Goal: Check status: Check status

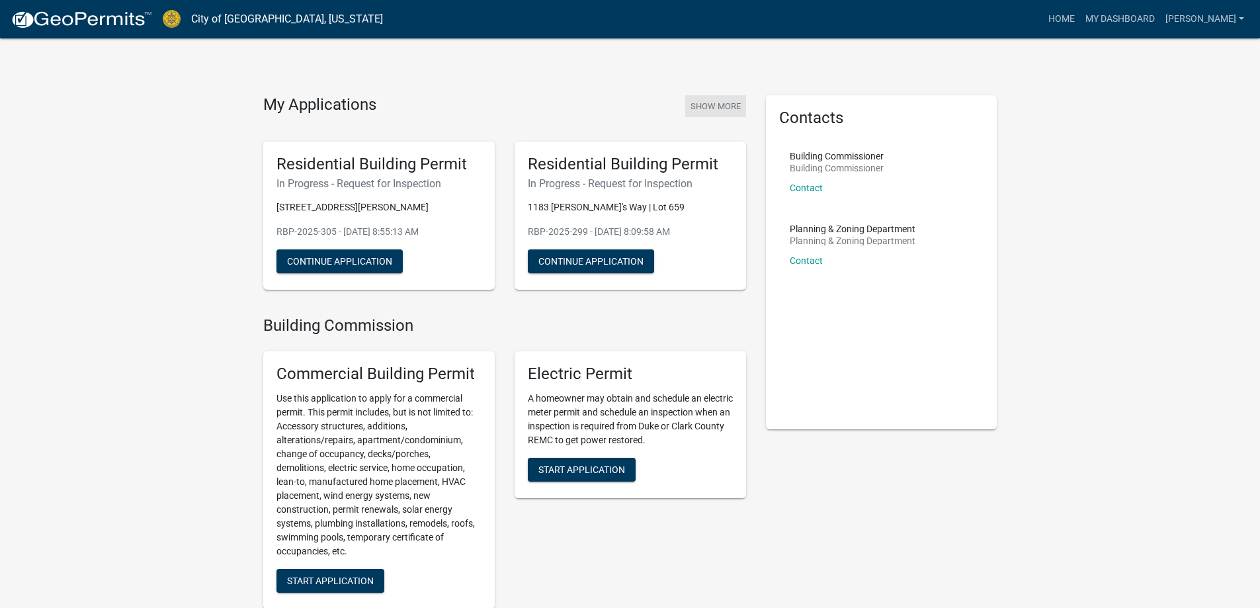
click at [703, 104] on button "Show More" at bounding box center [715, 106] width 61 height 22
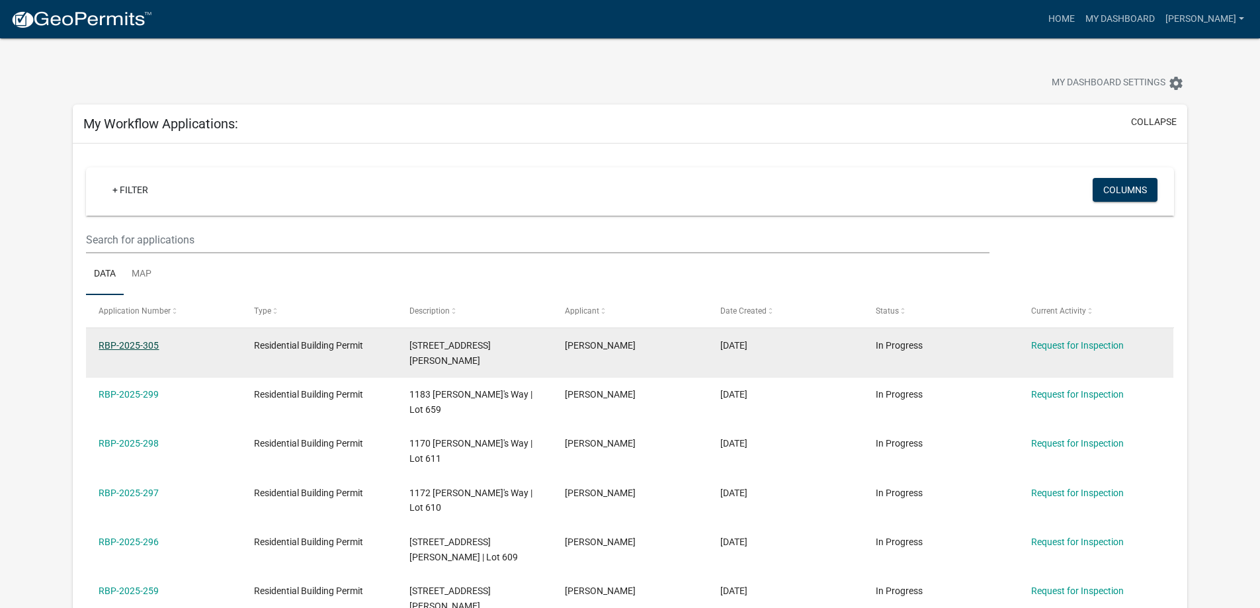
click at [114, 347] on link "RBP-2025-305" at bounding box center [129, 345] width 60 height 11
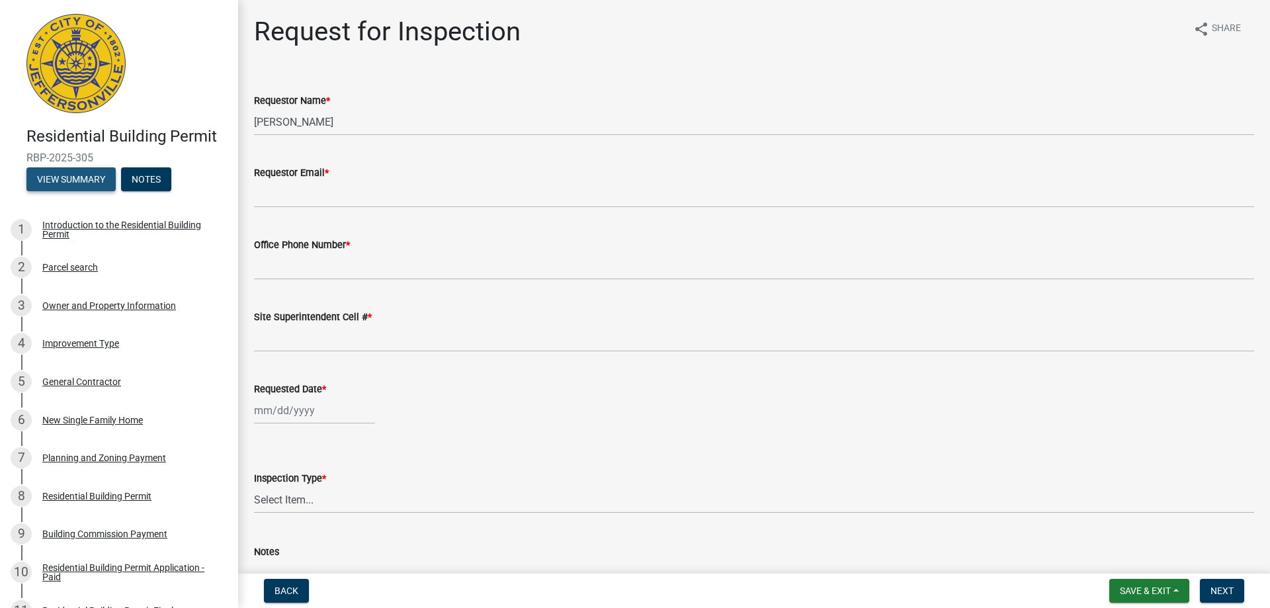
click at [54, 186] on button "View Summary" at bounding box center [70, 179] width 89 height 24
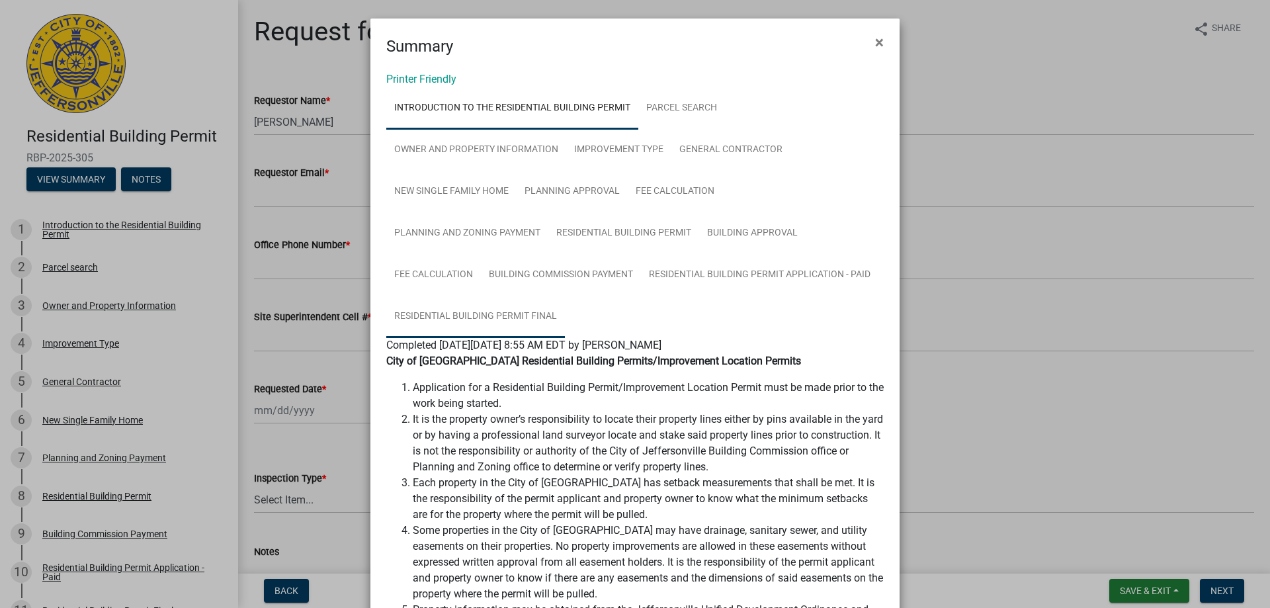
click at [427, 310] on link "Residential Building Permit Final" at bounding box center [475, 317] width 179 height 42
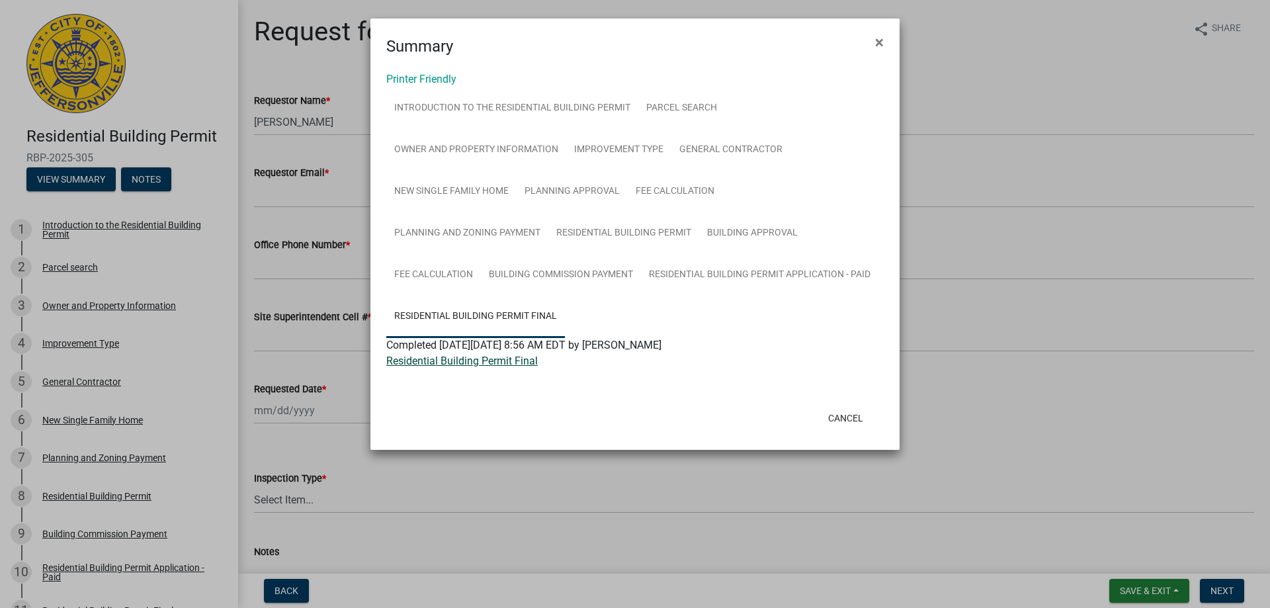
click at [471, 360] on link "Residential Building Permit Final" at bounding box center [462, 361] width 152 height 13
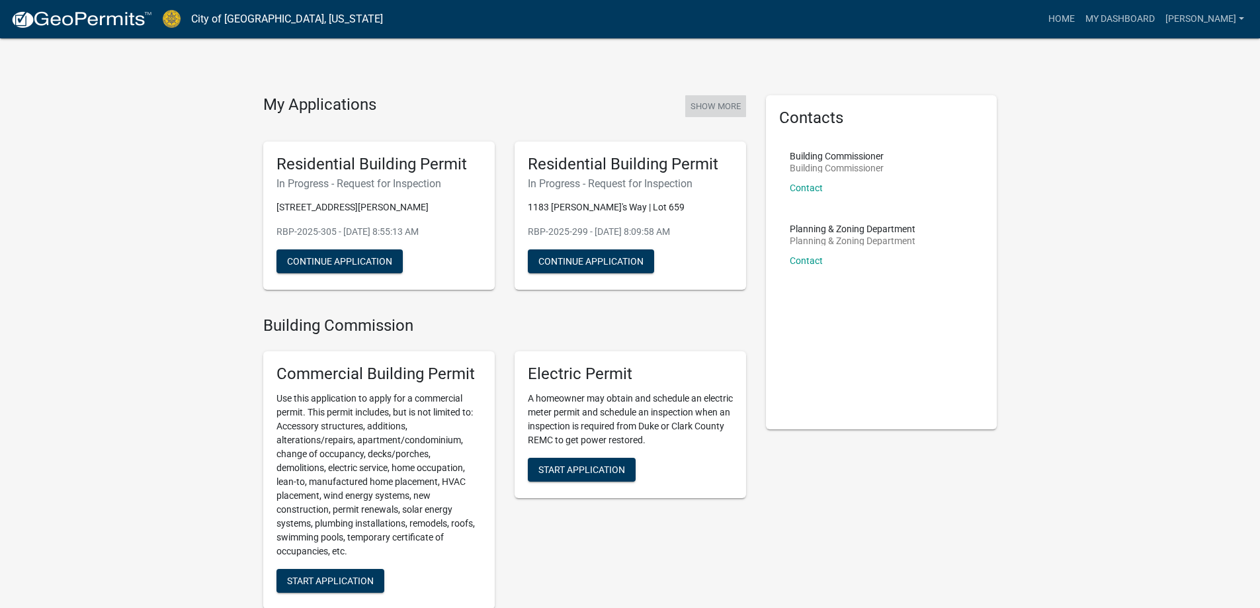
click at [701, 99] on button "Show More" at bounding box center [715, 106] width 61 height 22
